Goal: Task Accomplishment & Management: Complete application form

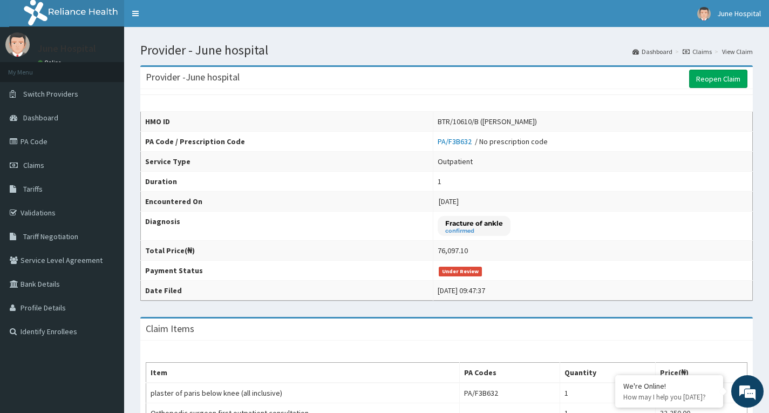
click at [700, 50] on link "Claims" at bounding box center [697, 51] width 29 height 9
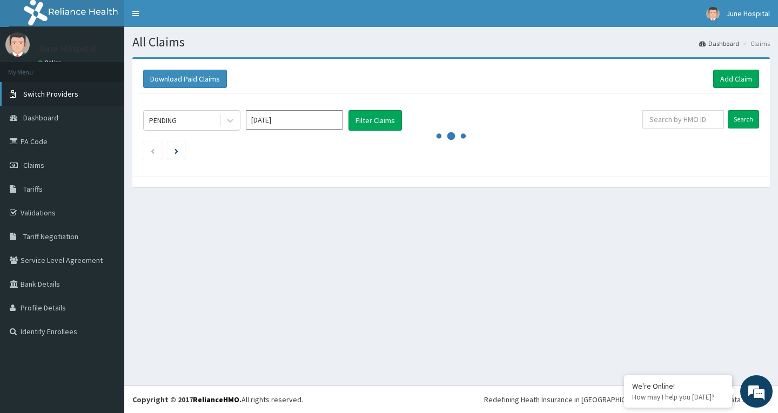
click at [46, 94] on span "Switch Providers" at bounding box center [50, 94] width 55 height 10
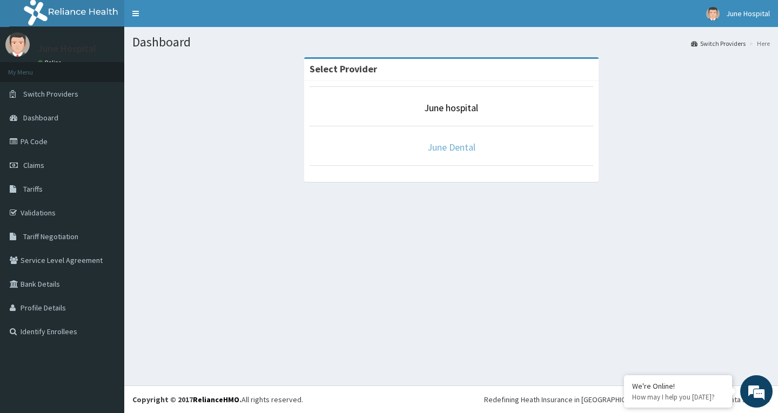
click at [447, 146] on link "June Dental" at bounding box center [451, 147] width 48 height 12
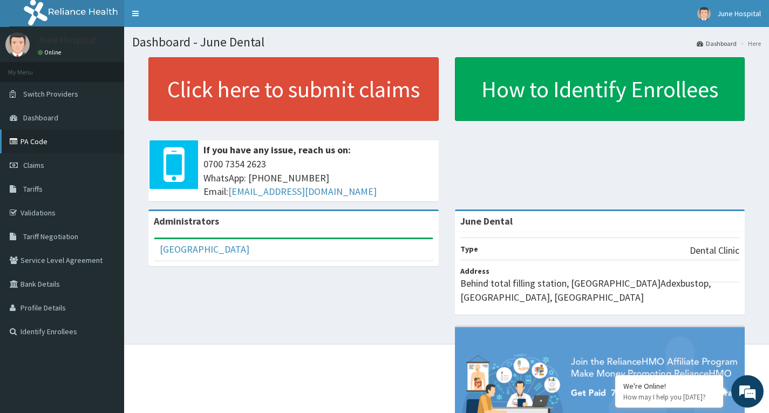
click at [41, 137] on link "PA Code" at bounding box center [62, 142] width 124 height 24
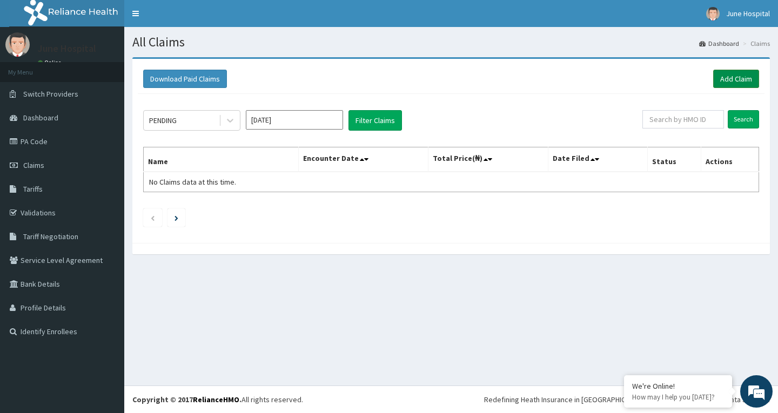
click at [731, 75] on link "Add Claim" at bounding box center [736, 79] width 46 height 18
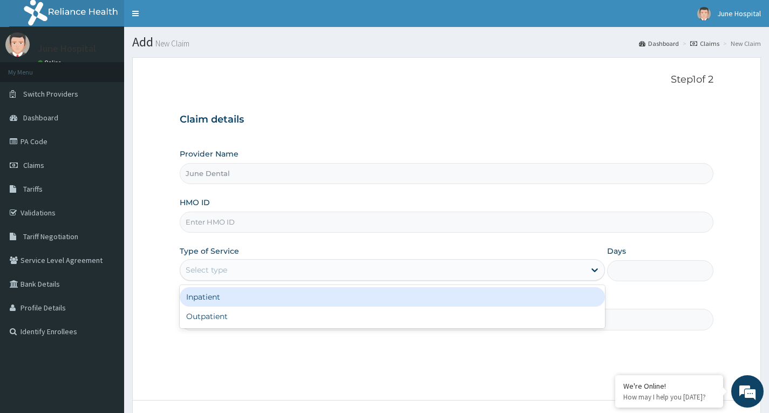
click at [249, 266] on div "Select type" at bounding box center [382, 269] width 405 height 17
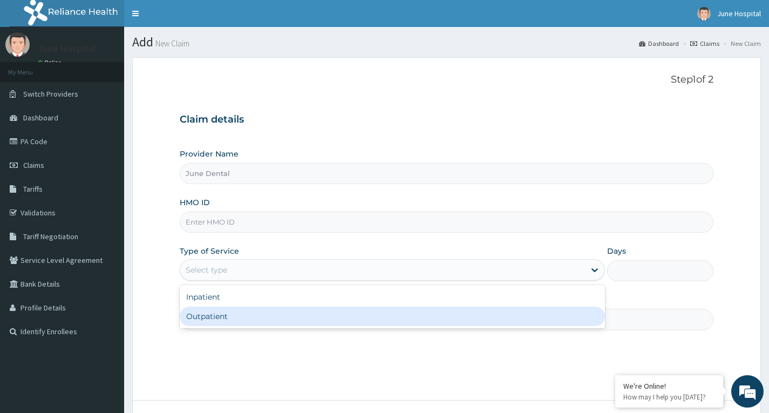
drag, startPoint x: 246, startPoint y: 324, endPoint x: 248, endPoint y: 278, distance: 46.5
click at [246, 321] on div "Outpatient" at bounding box center [392, 316] width 425 height 19
type input "1"
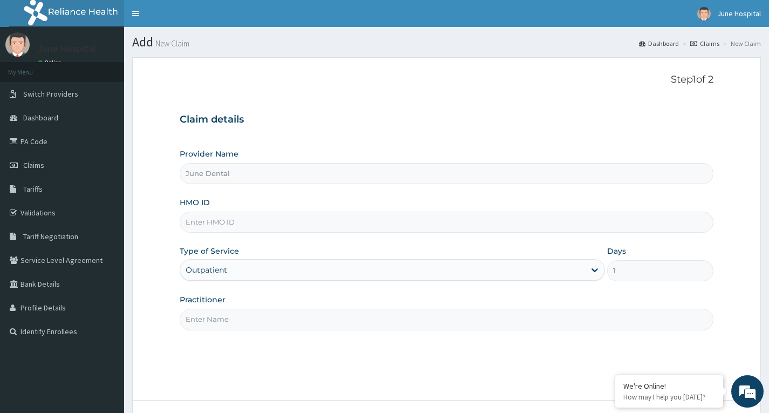
click at [259, 221] on input "HMO ID" at bounding box center [447, 222] width 534 height 21
type input "PRN/10048/A"
drag, startPoint x: 257, startPoint y: 323, endPoint x: 258, endPoint y: 329, distance: 6.0
click at [258, 325] on input "Practitioner" at bounding box center [447, 319] width 534 height 21
type input "DR SEYI OJO"
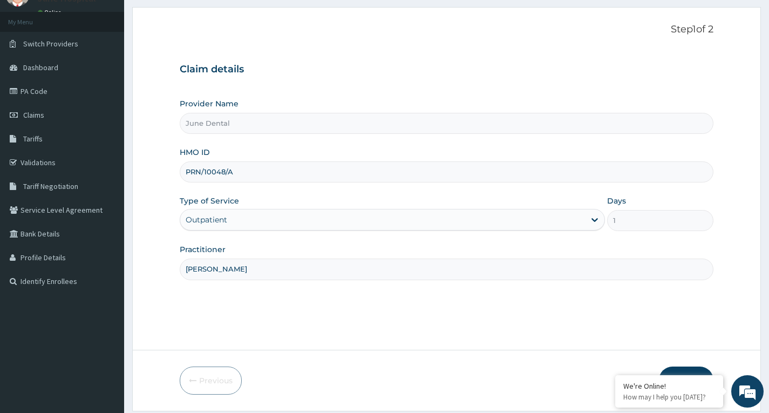
scroll to position [84, 0]
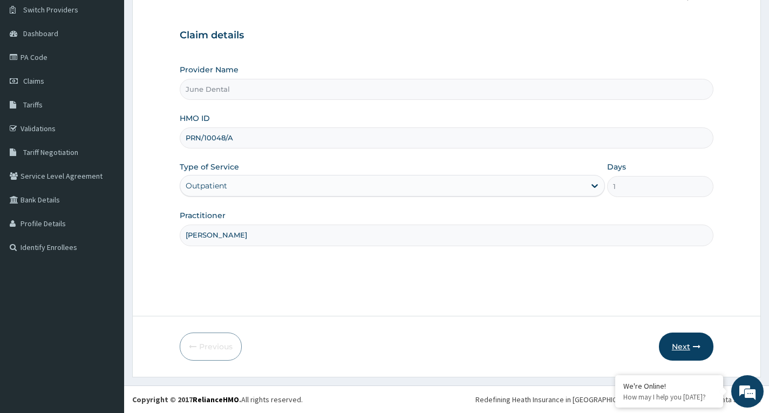
click at [685, 343] on button "Next" at bounding box center [686, 347] width 55 height 28
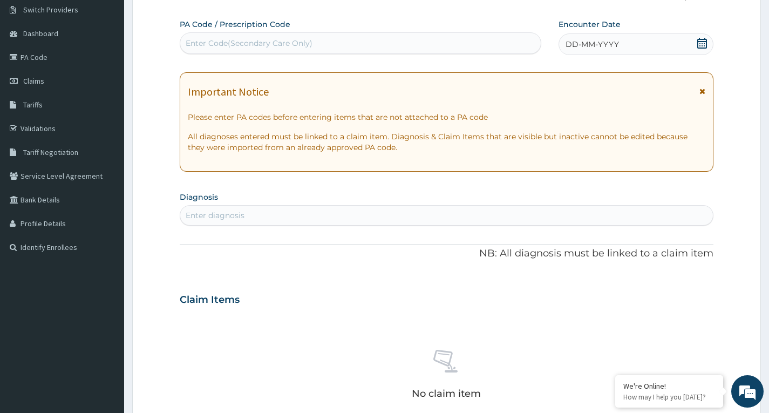
click at [387, 42] on div "Enter Code(Secondary Care Only)" at bounding box center [360, 43] width 361 height 17
paste input "PA/B4352A"
type input "PA/B4352A"
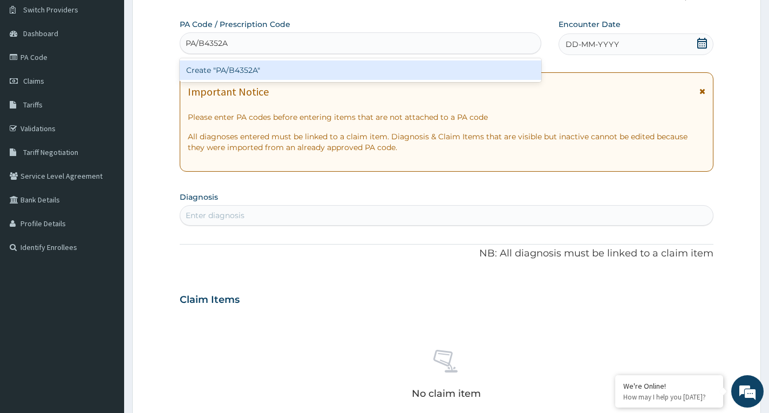
click at [385, 70] on div "Create "PA/B4352A"" at bounding box center [361, 69] width 362 height 19
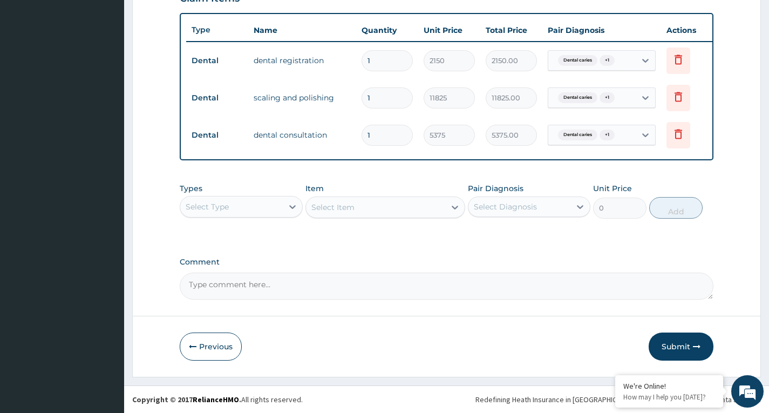
scroll to position [397, 0]
click at [674, 345] on button "Submit" at bounding box center [681, 347] width 65 height 28
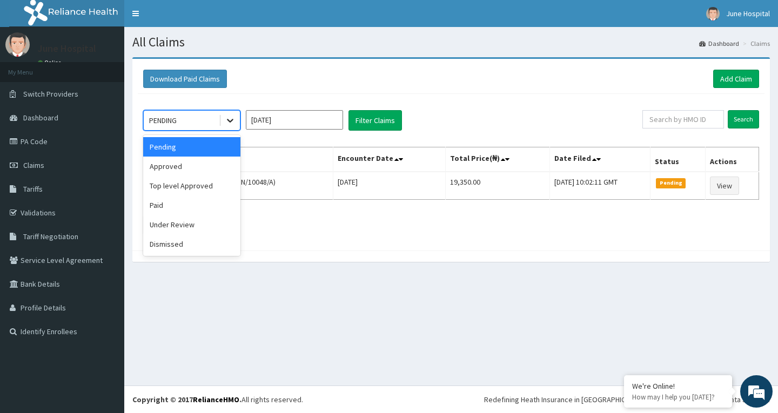
click at [232, 120] on icon at bounding box center [230, 121] width 6 height 4
click at [202, 229] on div "Under Review" at bounding box center [191, 224] width 97 height 19
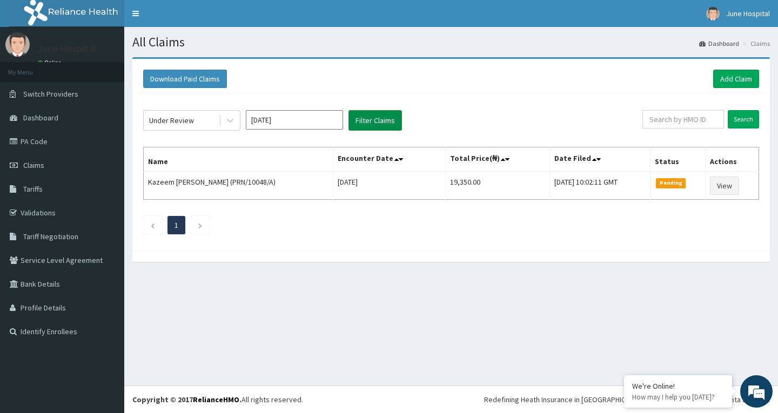
click at [377, 117] on button "Filter Claims" at bounding box center [374, 120] width 53 height 21
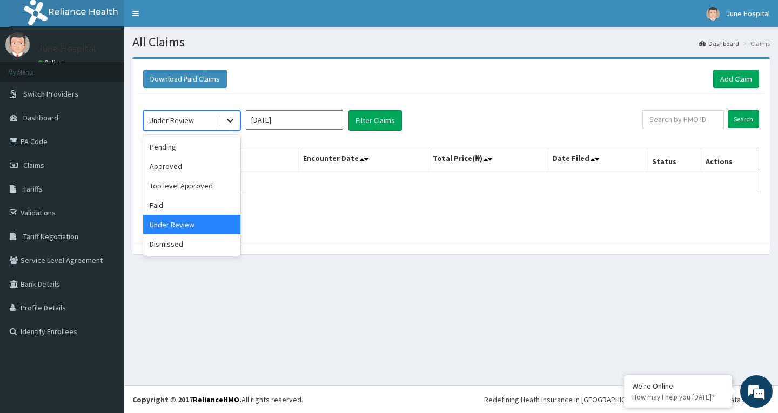
click at [232, 120] on icon at bounding box center [230, 121] width 6 height 4
drag, startPoint x: 210, startPoint y: 245, endPoint x: 240, endPoint y: 217, distance: 41.3
click at [211, 244] on div "Dismissed" at bounding box center [191, 243] width 97 height 19
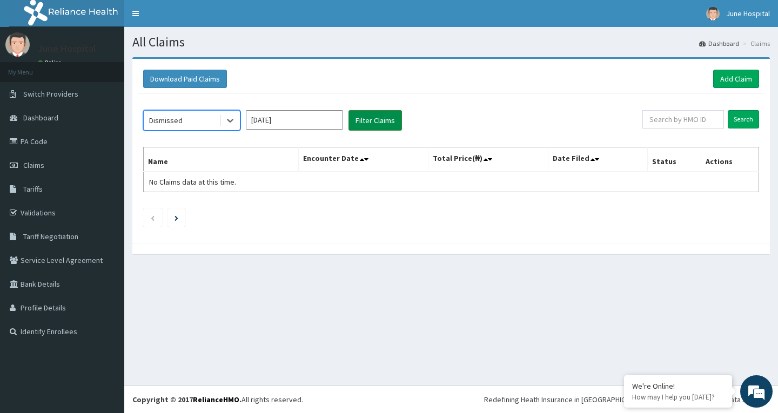
click at [384, 119] on button "Filter Claims" at bounding box center [374, 120] width 53 height 21
